Goal: Task Accomplishment & Management: Manage account settings

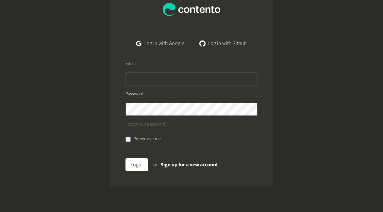
scroll to position [45, 0]
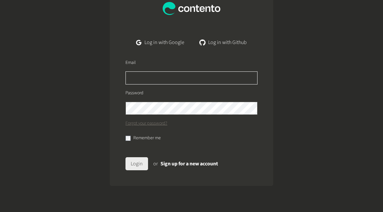
type input "**********"
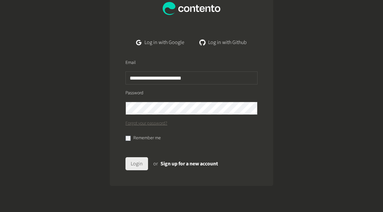
click at [140, 167] on button "Login" at bounding box center [136, 163] width 23 height 13
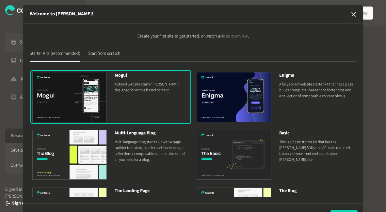
click at [351, 15] on icon "button" at bounding box center [354, 14] width 8 height 8
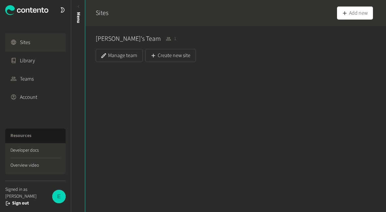
click at [60, 201] on img at bounding box center [58, 196] width 13 height 13
click at [22, 203] on button "Sign out" at bounding box center [20, 203] width 17 height 7
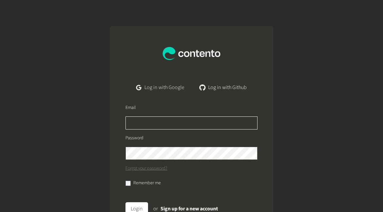
type input "**********"
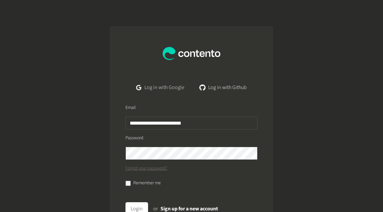
click at [144, 87] on link "Log in with Google" at bounding box center [160, 87] width 58 height 13
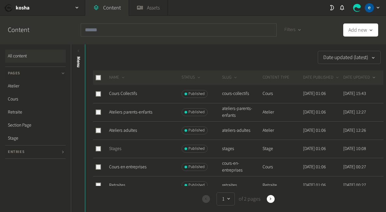
click at [118, 151] on link "Stages" at bounding box center [115, 149] width 12 height 7
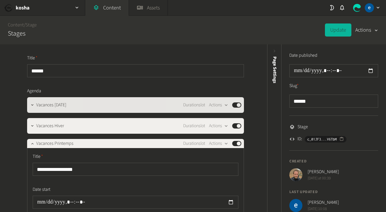
click at [104, 109] on div "Vacances Toussaint Durationslot Actions Published" at bounding box center [135, 105] width 217 height 16
click at [31, 106] on icon "button" at bounding box center [32, 105] width 5 height 5
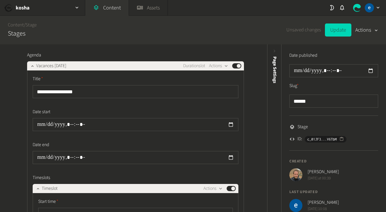
scroll to position [33, 0]
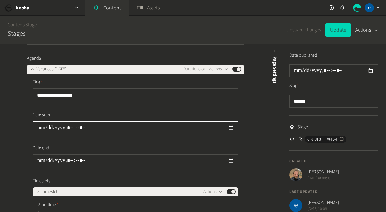
click at [38, 128] on input "datetime-local" at bounding box center [136, 127] width 206 height 13
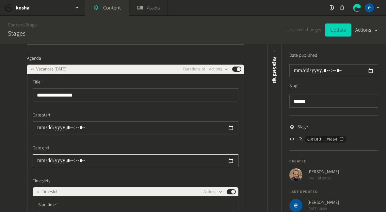
click at [38, 159] on input "datetime-local" at bounding box center [136, 160] width 206 height 13
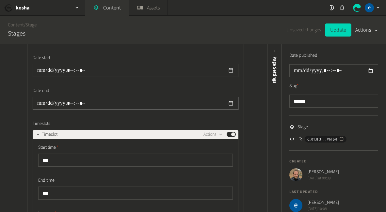
scroll to position [98, 0]
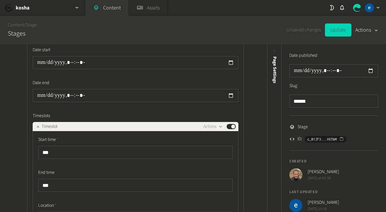
click at [74, 169] on div "**********" at bounding box center [135, 212] width 195 height 153
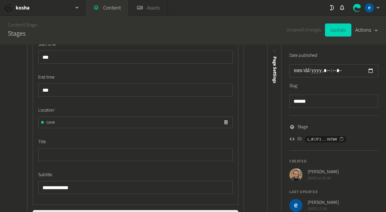
scroll to position [196, 0]
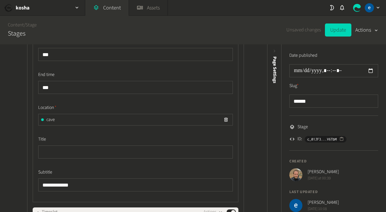
click at [67, 121] on div "cave" at bounding box center [136, 119] width 194 height 11
click at [50, 120] on span "cave" at bounding box center [50, 120] width 8 height 7
drag, startPoint x: 57, startPoint y: 121, endPoint x: 38, endPoint y: 120, distance: 19.6
click at [39, 120] on div "cave" at bounding box center [136, 119] width 194 height 11
click at [153, 121] on div "cave" at bounding box center [136, 119] width 194 height 11
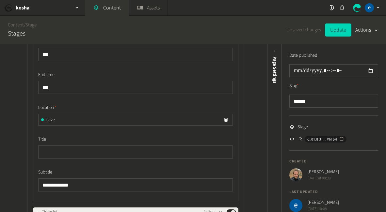
click at [41, 119] on div at bounding box center [42, 120] width 3 height 3
click at [51, 108] on span "Location" at bounding box center [47, 107] width 18 height 7
click at [52, 119] on span "cave" at bounding box center [50, 120] width 8 height 7
click at [41, 119] on div at bounding box center [42, 120] width 3 height 3
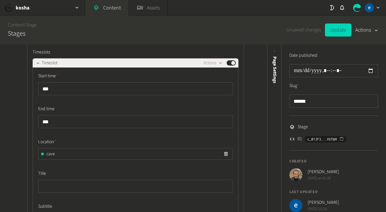
scroll to position [229, 0]
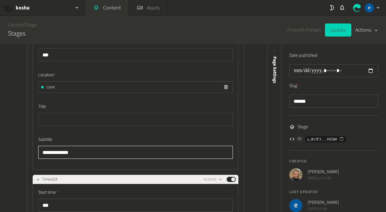
click at [84, 154] on input "**********" at bounding box center [135, 152] width 195 height 13
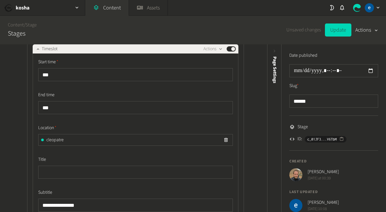
scroll to position [424, 0]
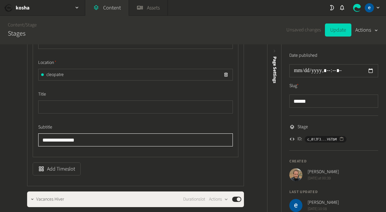
drag, startPoint x: 80, startPoint y: 139, endPoint x: 35, endPoint y: 141, distance: 45.8
click at [35, 141] on div "**********" at bounding box center [136, 72] width 206 height 169
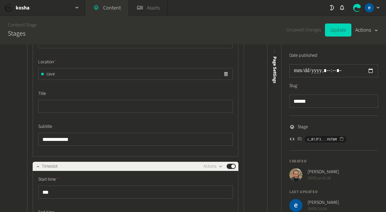
scroll to position [229, 0]
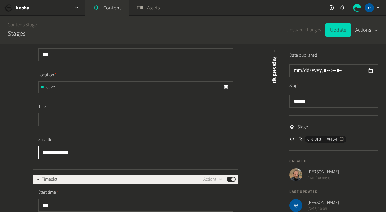
drag, startPoint x: 71, startPoint y: 152, endPoint x: 36, endPoint y: 153, distance: 35.0
click at [36, 153] on div "**********" at bounding box center [136, 85] width 206 height 169
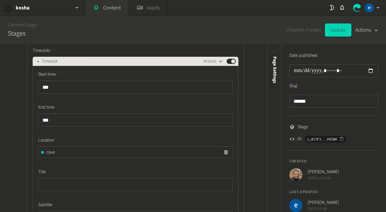
click at [220, 63] on icon "button" at bounding box center [221, 62] width 6 height 6
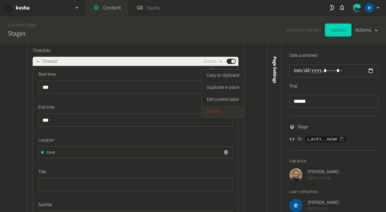
click at [223, 110] on button "Delete" at bounding box center [222, 112] width 43 height 12
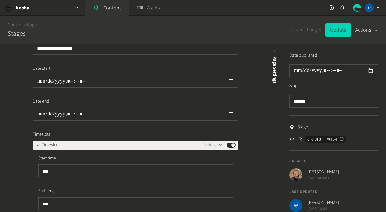
scroll to position [98, 0]
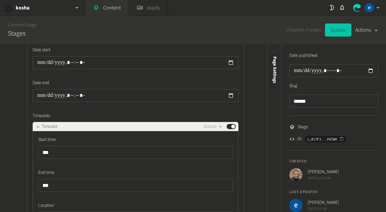
click at [338, 31] on button "Update" at bounding box center [338, 30] width 26 height 13
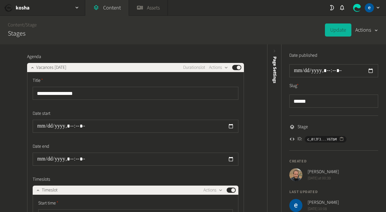
scroll to position [33, 0]
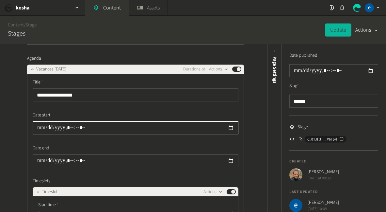
click at [69, 127] on input "datetime-local" at bounding box center [136, 127] width 206 height 13
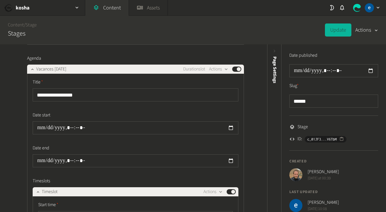
click at [147, 116] on label "Date start" at bounding box center [136, 115] width 206 height 7
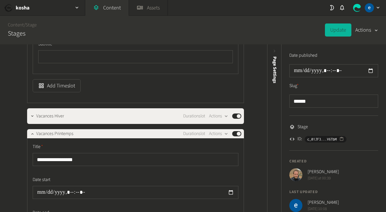
scroll to position [326, 0]
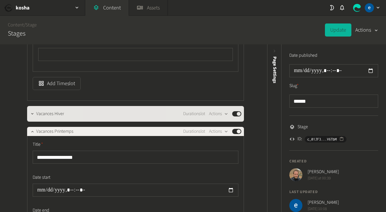
click at [92, 113] on div "Vacances Hiver Durationslot Actions Published" at bounding box center [138, 114] width 205 height 8
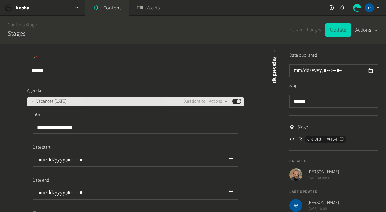
scroll to position [0, 0]
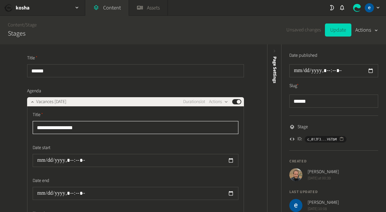
click at [87, 130] on input "**********" at bounding box center [136, 127] width 206 height 13
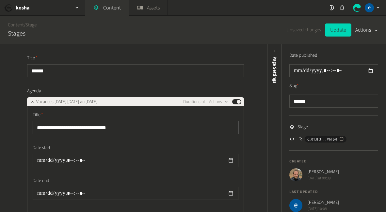
click at [79, 127] on input "**********" at bounding box center [136, 127] width 206 height 13
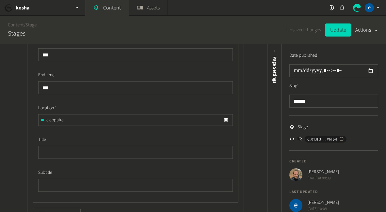
scroll to position [196, 0]
type input "**********"
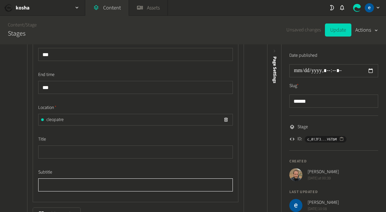
click at [60, 181] on input "text" at bounding box center [135, 185] width 195 height 13
type input "**********"
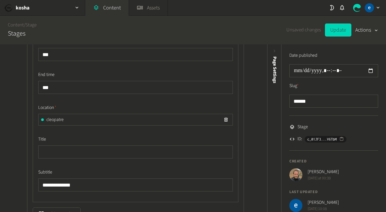
click at [144, 172] on label "Subtitle" at bounding box center [135, 172] width 195 height 7
click at [337, 31] on button "Update" at bounding box center [338, 30] width 26 height 13
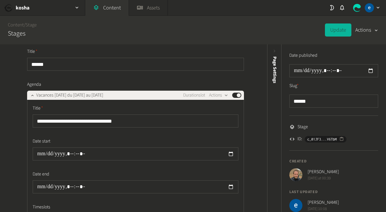
scroll to position [0, 0]
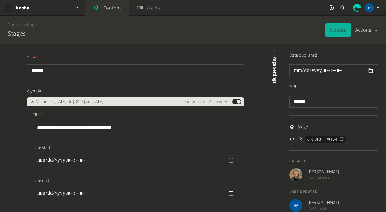
click at [224, 103] on icon "button" at bounding box center [226, 102] width 6 height 6
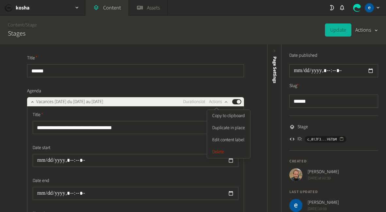
click at [178, 115] on label "Title" at bounding box center [136, 115] width 206 height 7
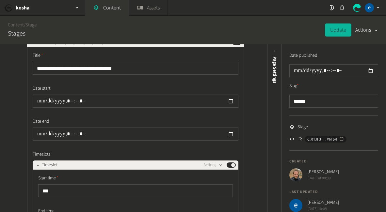
scroll to position [65, 0]
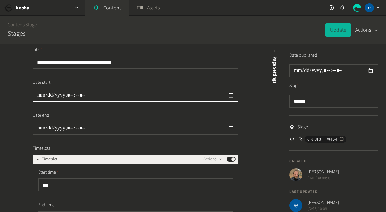
click at [104, 99] on input "datetime-local" at bounding box center [136, 95] width 206 height 13
click at [79, 95] on input "datetime-local" at bounding box center [136, 95] width 206 height 13
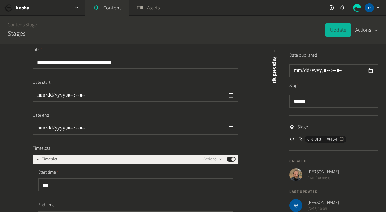
click at [56, 76] on div "**********" at bounding box center [136, 198] width 206 height 305
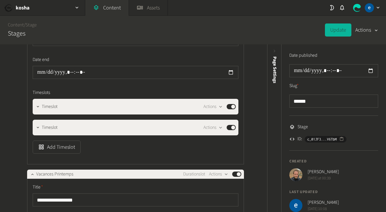
scroll to position [457, 0]
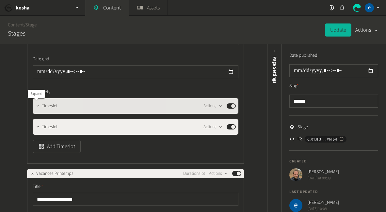
click at [36, 108] on icon "button" at bounding box center [38, 106] width 5 height 5
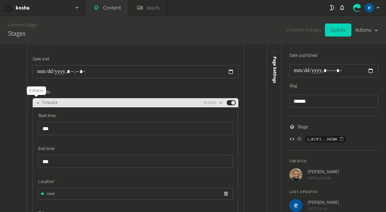
click at [38, 106] on div at bounding box center [38, 102] width 8 height 9
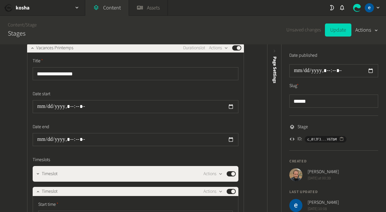
scroll to position [751, 0]
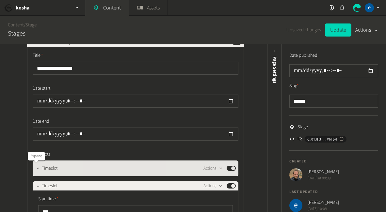
click at [37, 171] on button "button" at bounding box center [38, 168] width 8 height 8
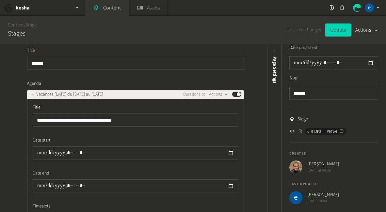
scroll to position [0, 0]
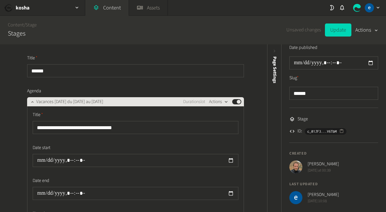
click at [223, 102] on icon "button" at bounding box center [226, 102] width 6 height 6
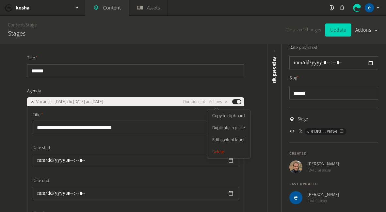
click at [161, 114] on label "Title" at bounding box center [136, 115] width 206 height 7
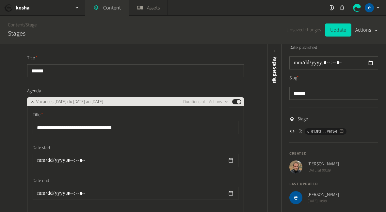
click at [191, 102] on span "Durationslot" at bounding box center [194, 102] width 22 height 7
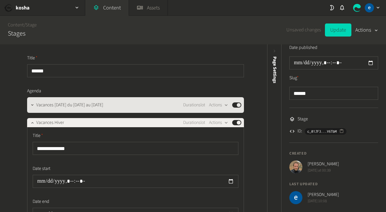
click at [188, 107] on span "Durationslot" at bounding box center [194, 105] width 22 height 7
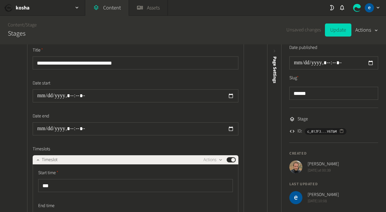
scroll to position [65, 0]
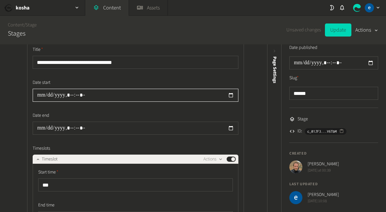
click at [45, 98] on input "datetime-local" at bounding box center [136, 95] width 206 height 13
click at [37, 97] on input "datetime-local" at bounding box center [136, 95] width 206 height 13
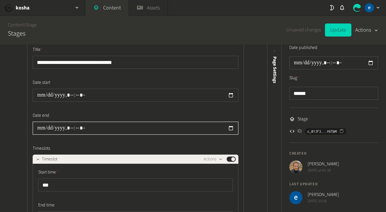
click at [38, 128] on input "datetime-local" at bounding box center [136, 128] width 206 height 13
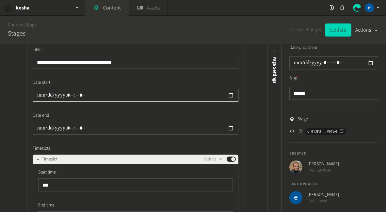
click at [228, 96] on input "datetime-local" at bounding box center [136, 95] width 206 height 13
type input "**********"
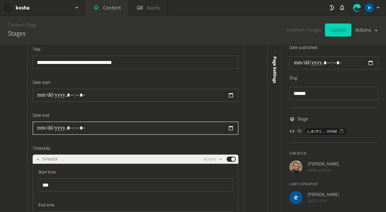
click at [230, 128] on input "datetime-local" at bounding box center [136, 128] width 206 height 13
type input "**********"
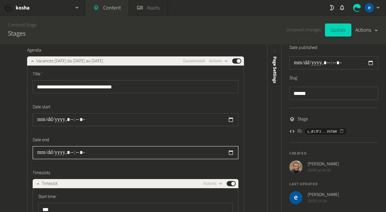
scroll to position [0, 0]
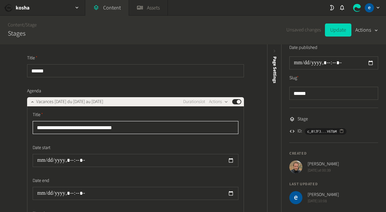
drag, startPoint x: 124, startPoint y: 126, endPoint x: 79, endPoint y: 129, distance: 44.5
click at [79, 129] on input "**********" at bounding box center [136, 127] width 206 height 13
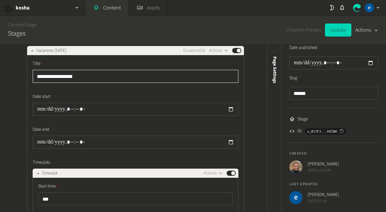
scroll to position [65, 0]
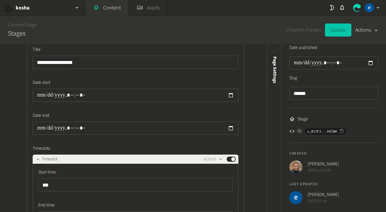
click at [334, 35] on button "Update" at bounding box center [338, 30] width 26 height 13
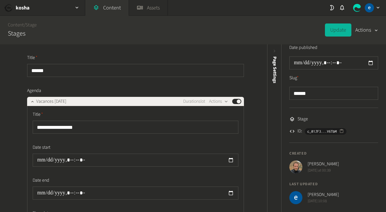
scroll to position [0, 0]
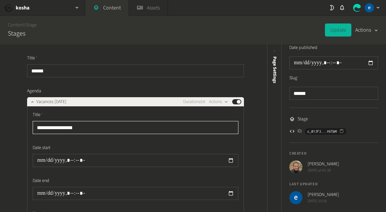
click at [91, 129] on input "**********" at bounding box center [136, 127] width 206 height 13
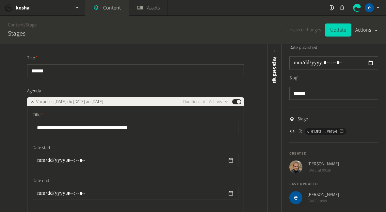
click at [146, 145] on label "Date start" at bounding box center [136, 148] width 206 height 7
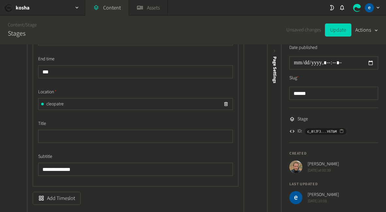
scroll to position [196, 0]
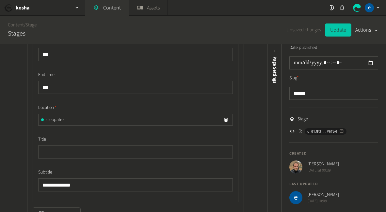
click at [335, 32] on button "Update" at bounding box center [338, 30] width 26 height 13
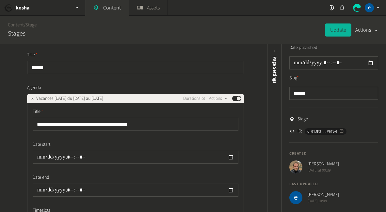
scroll to position [0, 0]
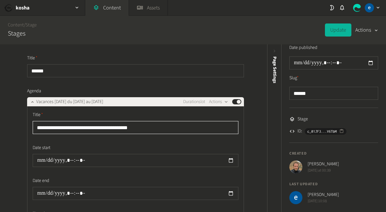
drag, startPoint x: 145, startPoint y: 127, endPoint x: 79, endPoint y: 126, distance: 66.0
click at [79, 126] on input "**********" at bounding box center [136, 127] width 206 height 13
type input "**********"
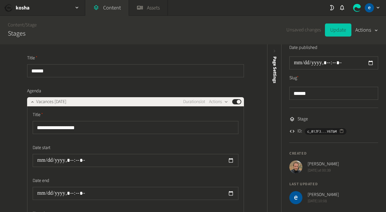
click at [342, 32] on button "Update" at bounding box center [338, 30] width 26 height 13
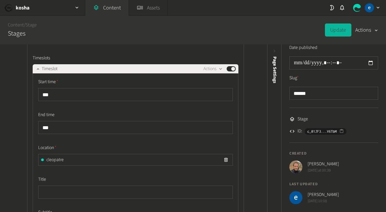
scroll to position [914, 0]
